Goal: Task Accomplishment & Management: Manage account settings

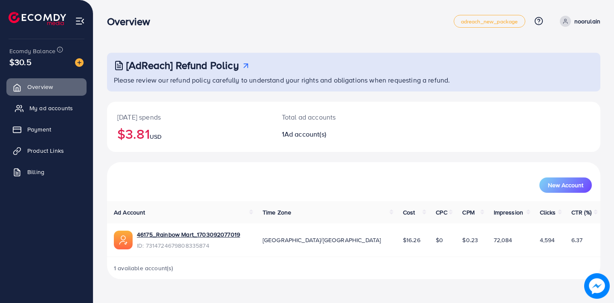
click at [68, 105] on span "My ad accounts" at bounding box center [50, 108] width 43 height 9
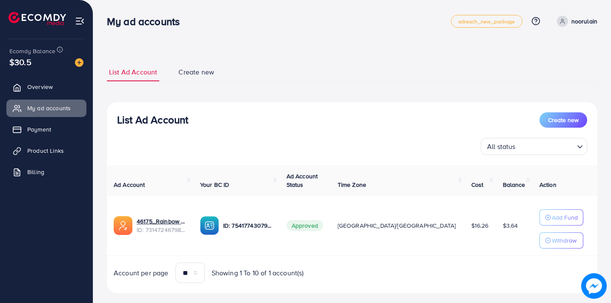
scroll to position [14, 0]
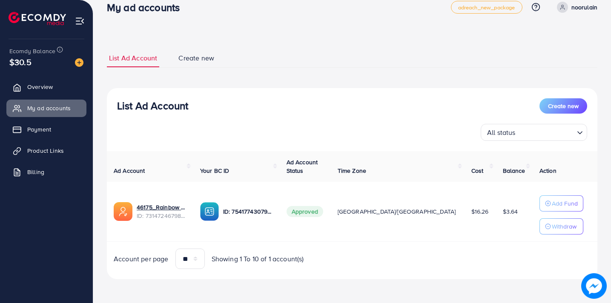
click at [521, 37] on div "**********" at bounding box center [352, 144] width 518 height 317
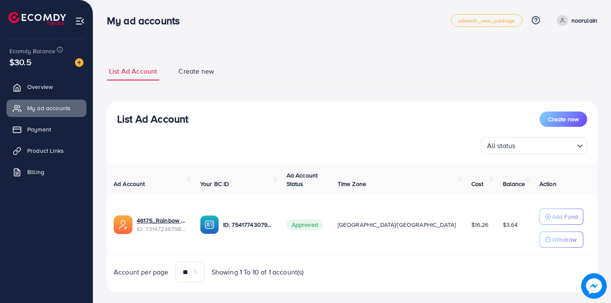
scroll to position [0, 0]
